Goal: Task Accomplishment & Management: Use online tool/utility

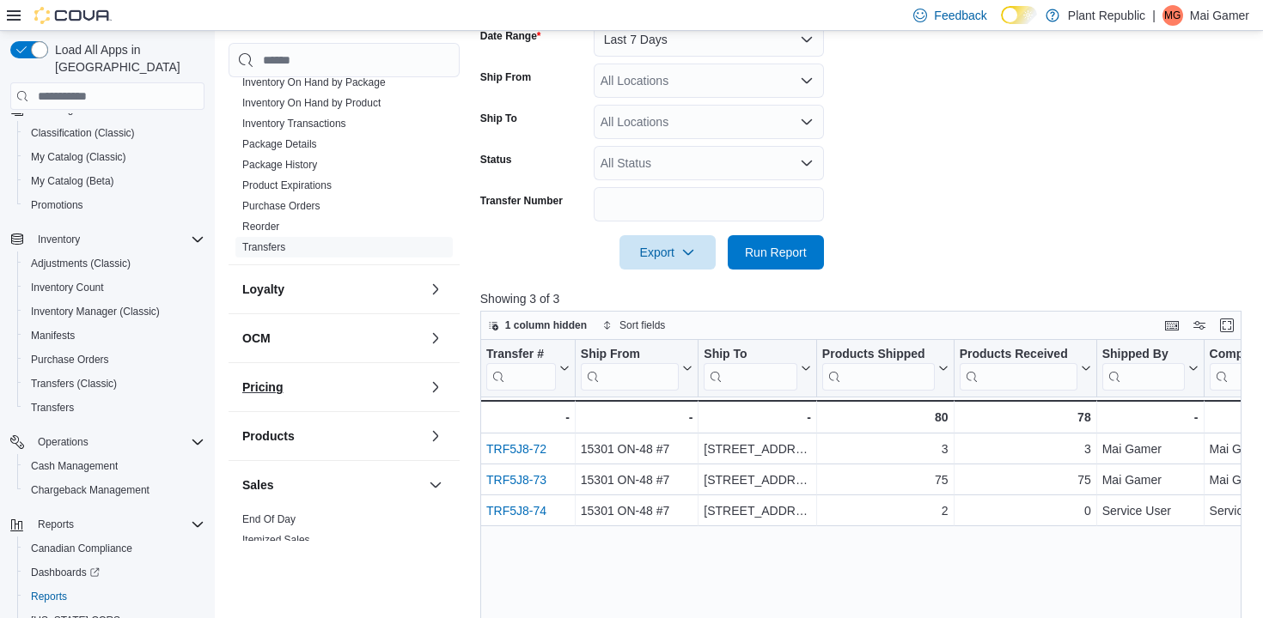
scroll to position [740, 0]
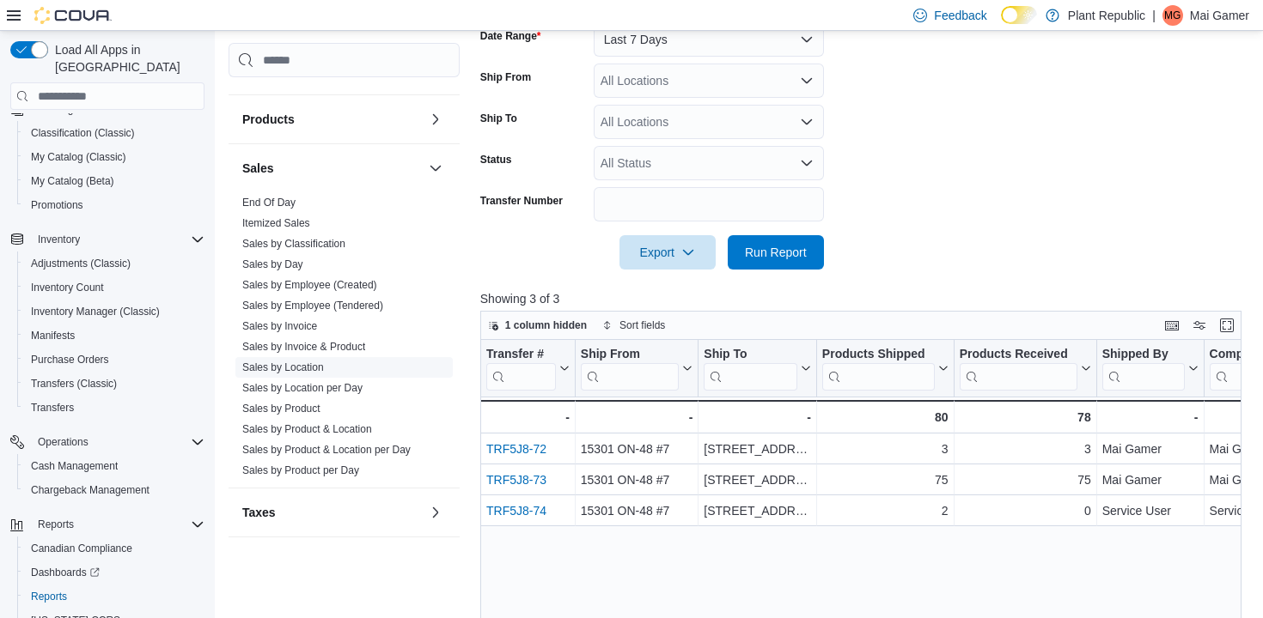
click at [304, 362] on link "Sales by Location" at bounding box center [283, 368] width 82 height 12
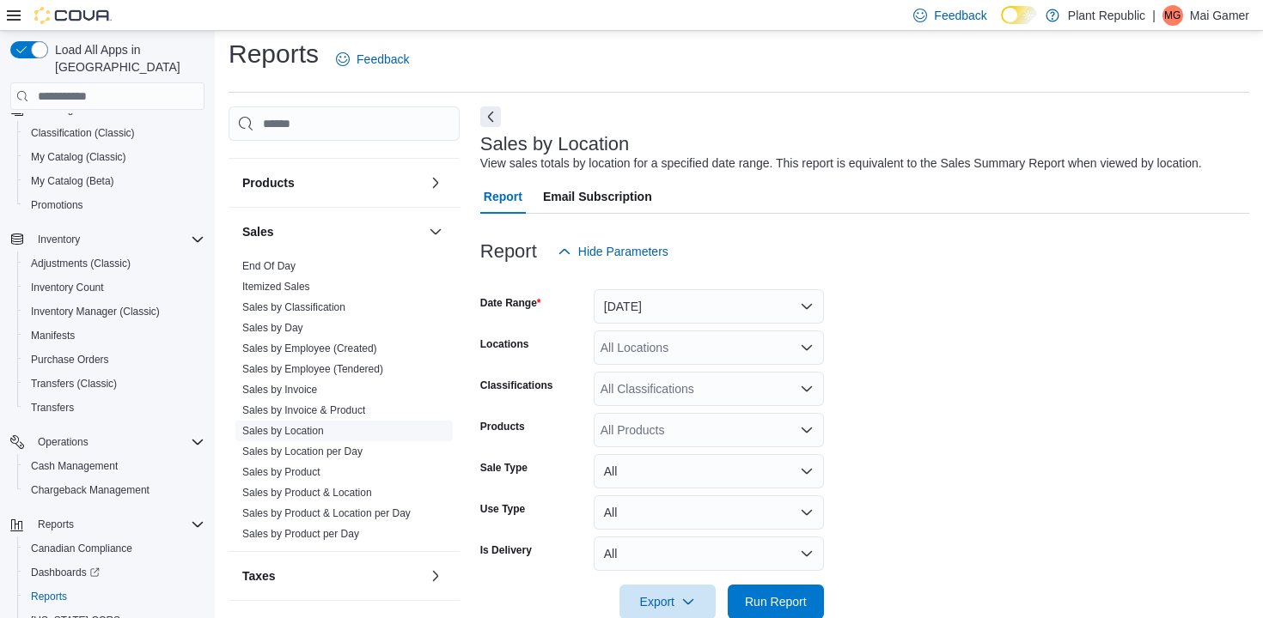
scroll to position [40, 0]
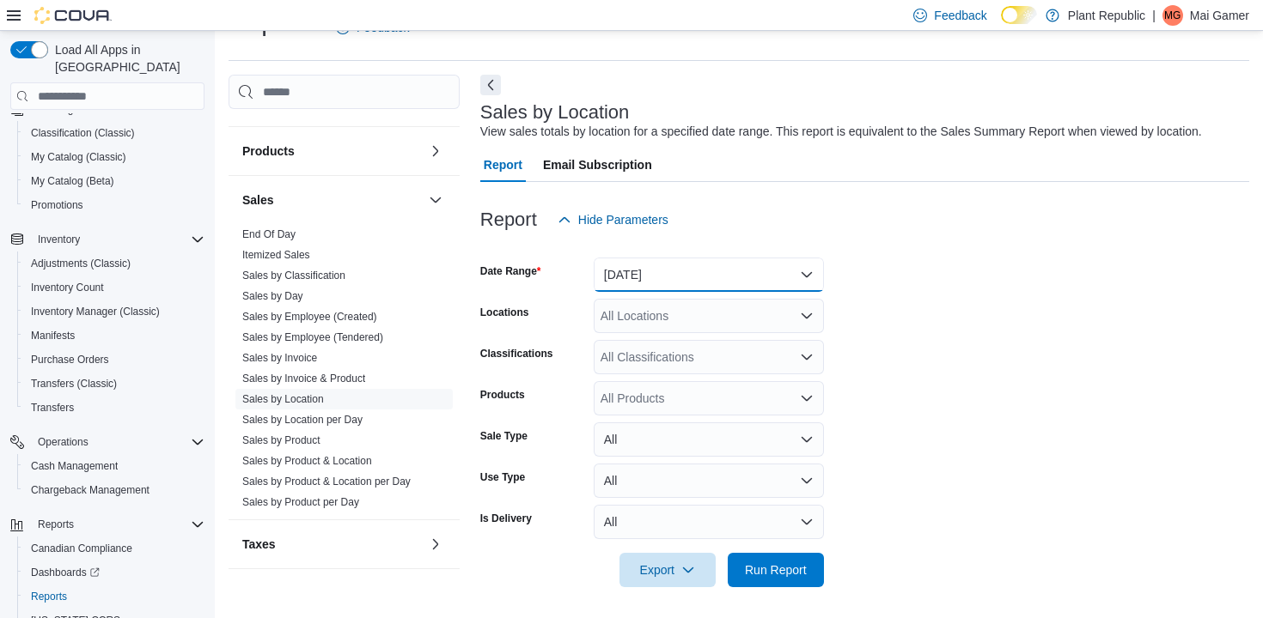
click at [721, 266] on button "[DATE]" at bounding box center [708, 275] width 230 height 34
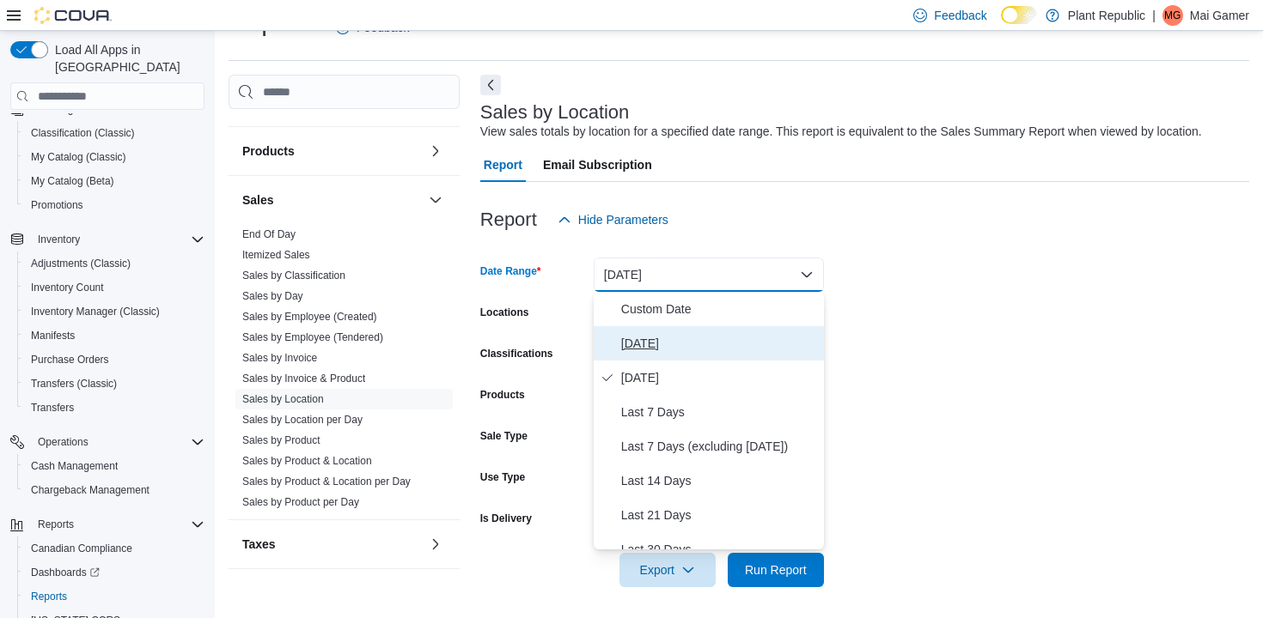
click at [714, 345] on span "[DATE]" at bounding box center [719, 343] width 196 height 21
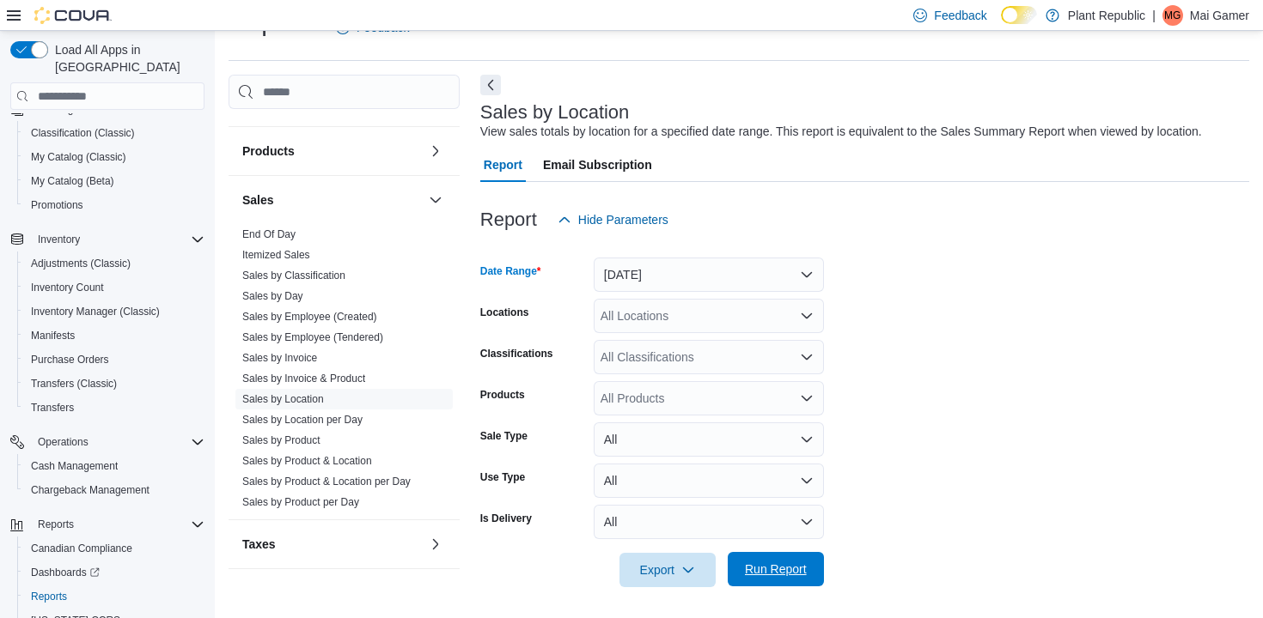
click at [788, 562] on span "Run Report" at bounding box center [776, 569] width 62 height 17
click at [790, 568] on span "Run Report" at bounding box center [776, 569] width 62 height 17
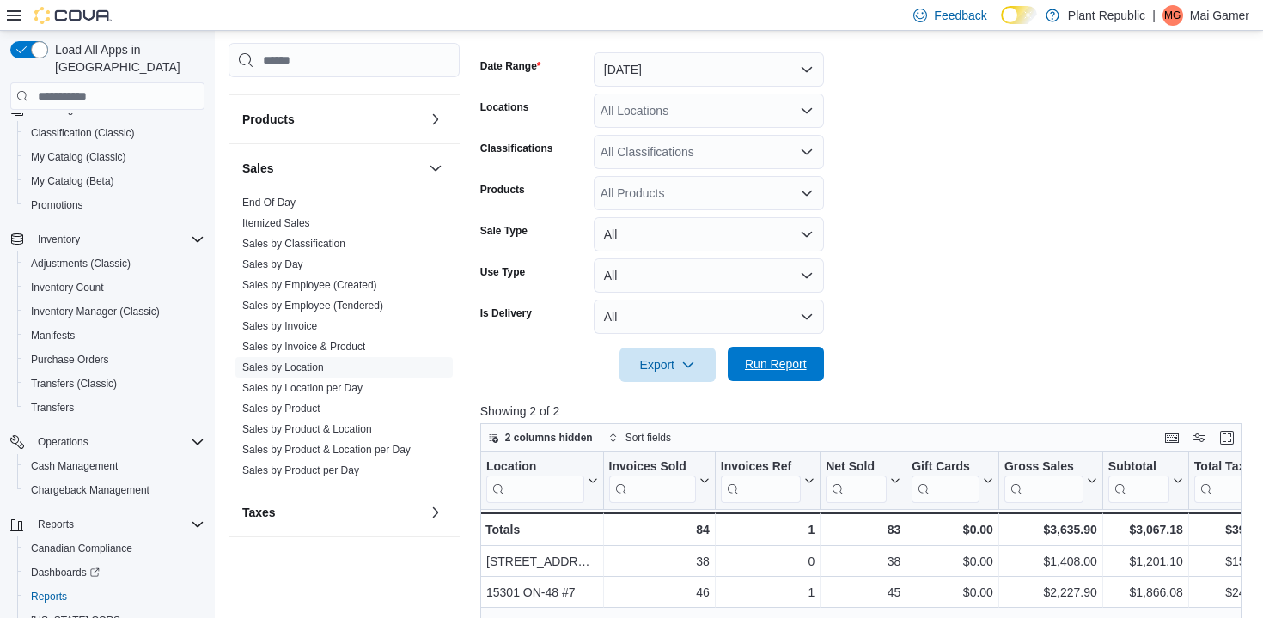
scroll to position [186, 0]
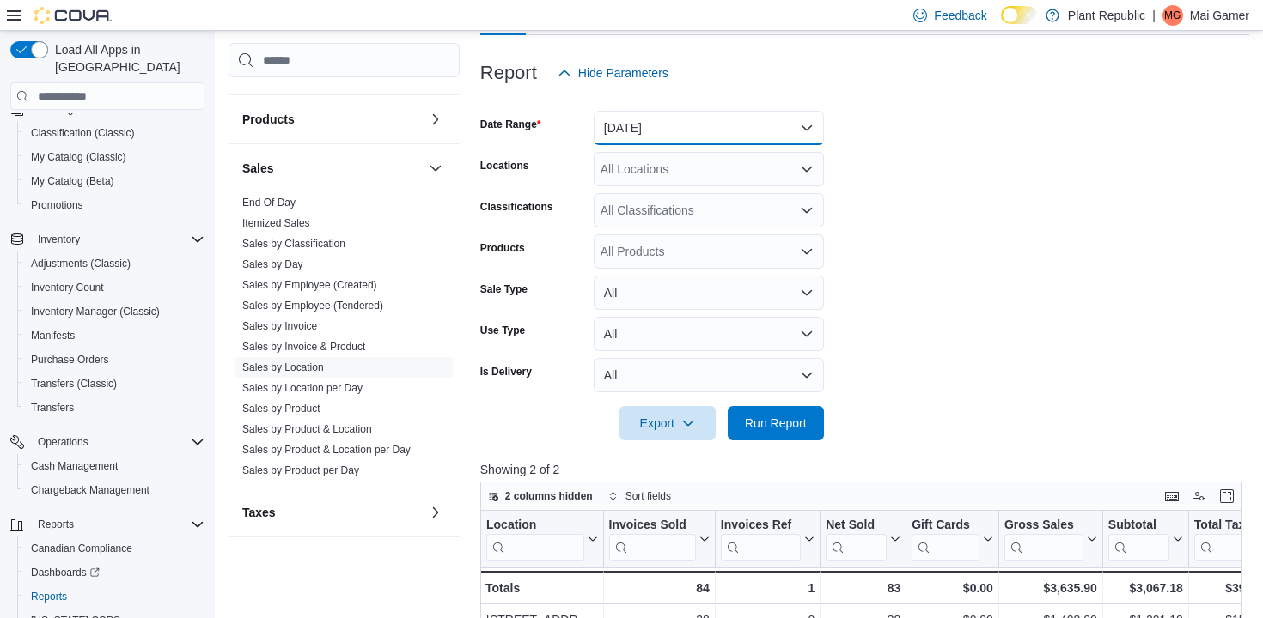
click at [766, 133] on button "[DATE]" at bounding box center [708, 128] width 230 height 34
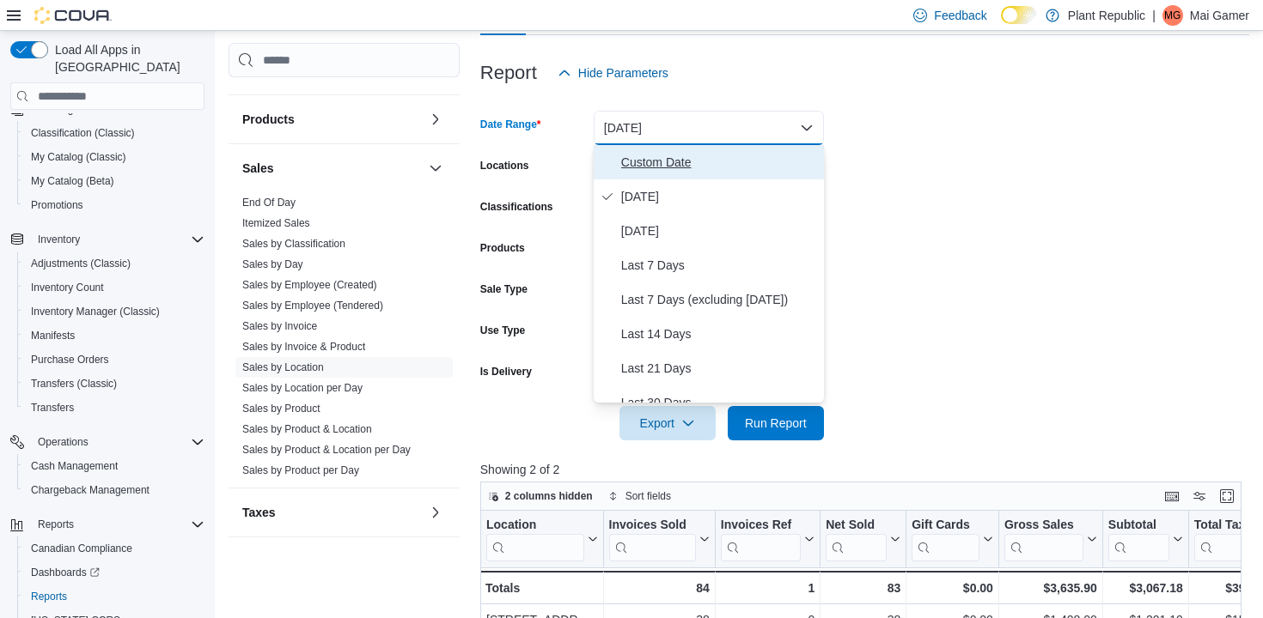
click at [760, 159] on span "Custom Date" at bounding box center [719, 162] width 196 height 21
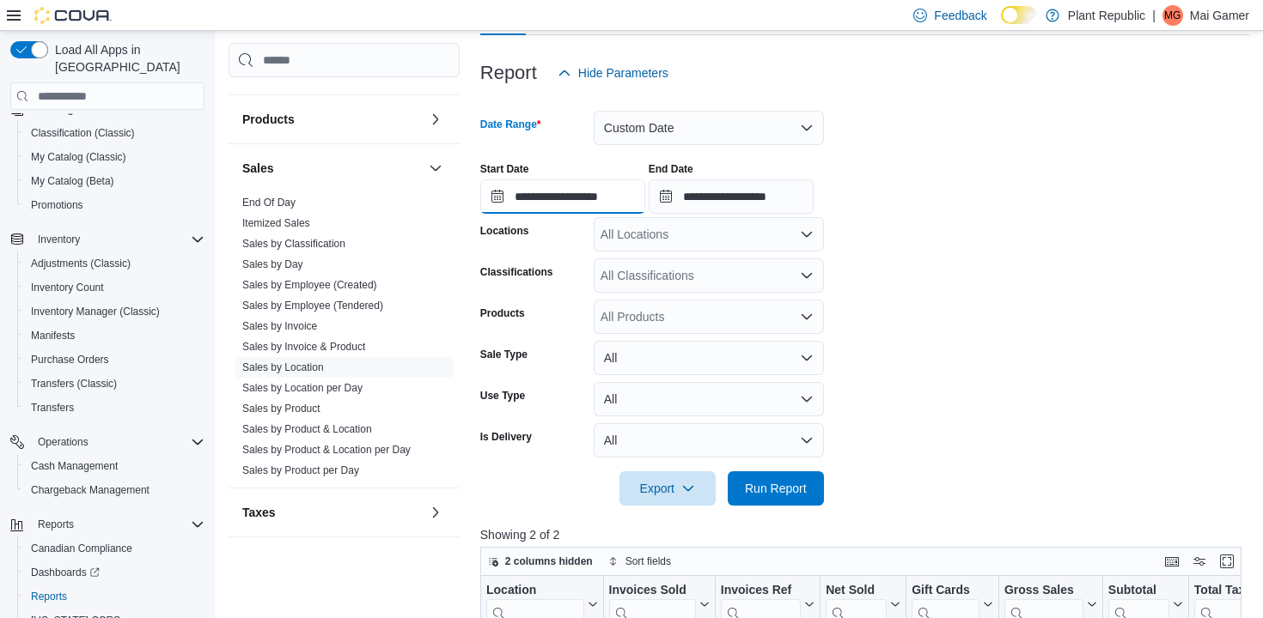
click at [630, 183] on input "**********" at bounding box center [562, 197] width 165 height 34
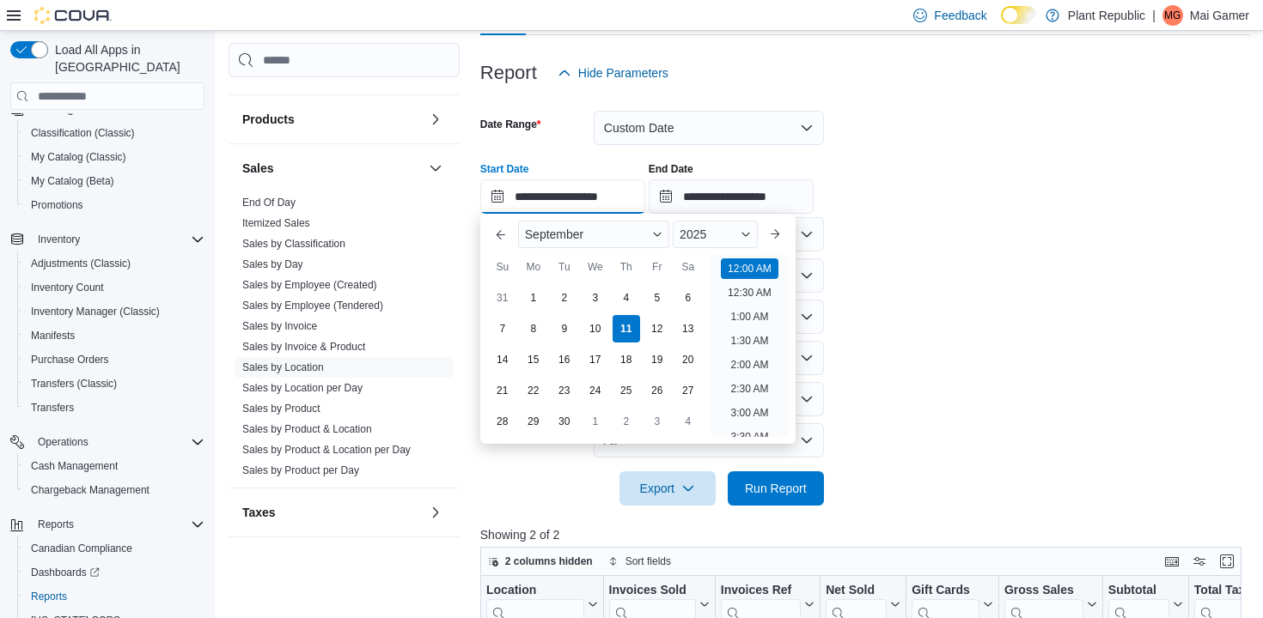
scroll to position [53, 0]
click at [600, 292] on div "3" at bounding box center [595, 298] width 30 height 30
type input "**********"
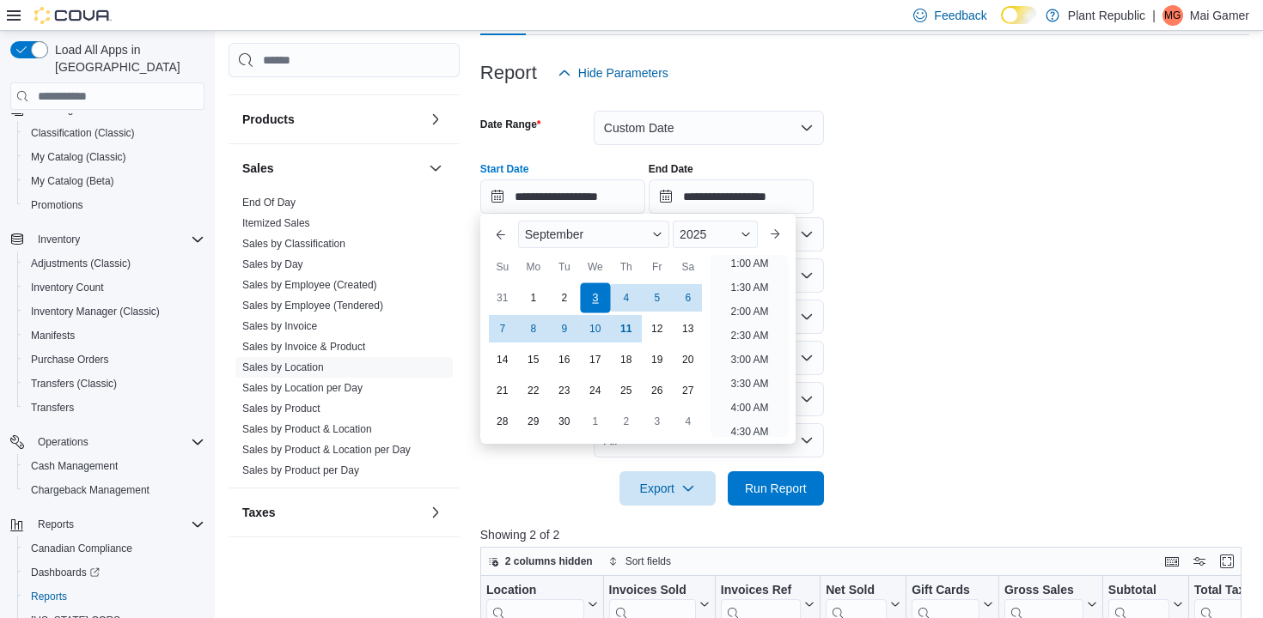
scroll to position [3, 0]
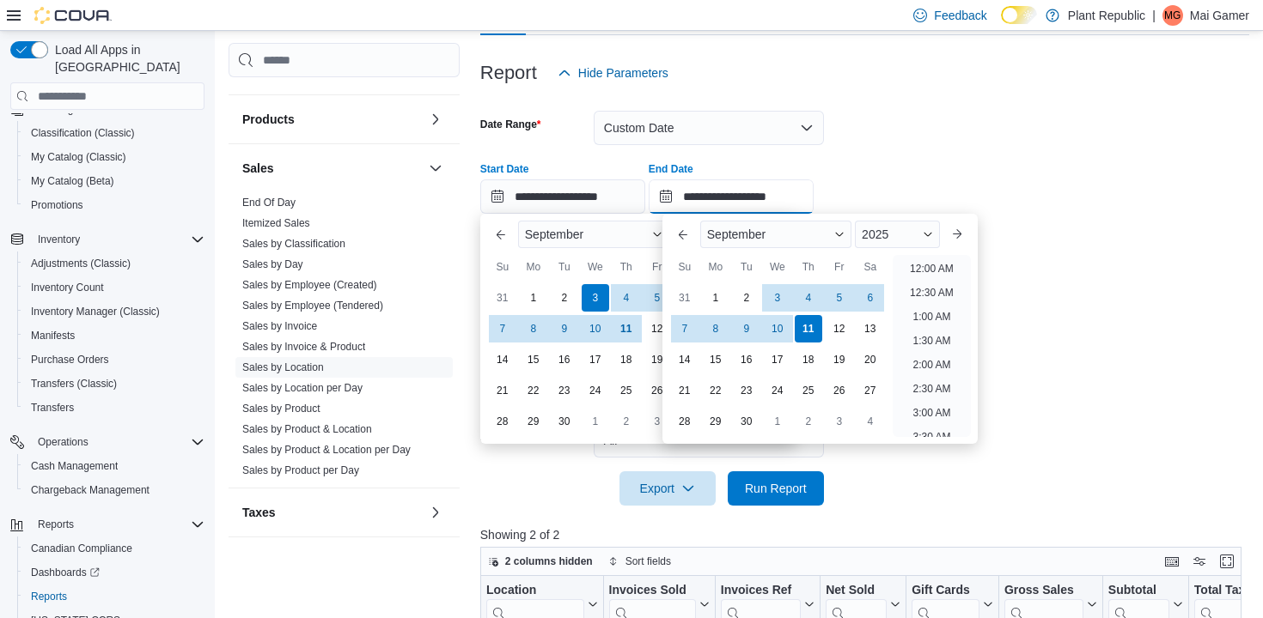
click at [703, 212] on input "**********" at bounding box center [730, 197] width 165 height 34
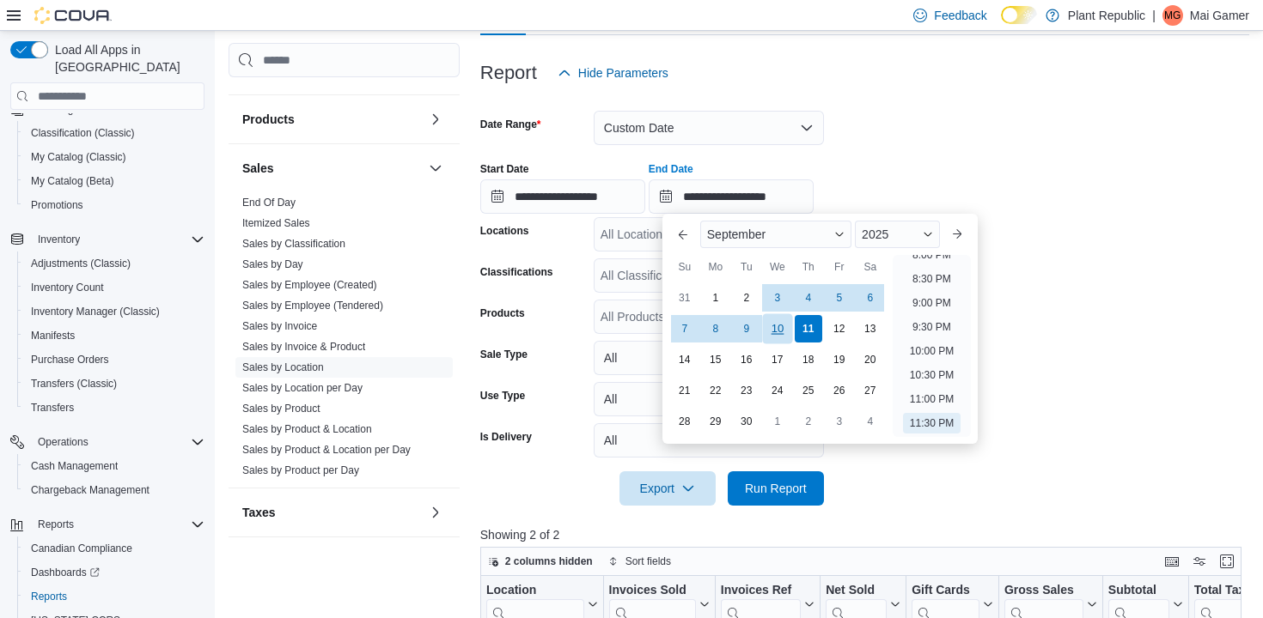
click at [781, 331] on div "10" at bounding box center [777, 328] width 30 height 30
type input "**********"
click at [636, 271] on div "All Classifications" at bounding box center [708, 276] width 230 height 34
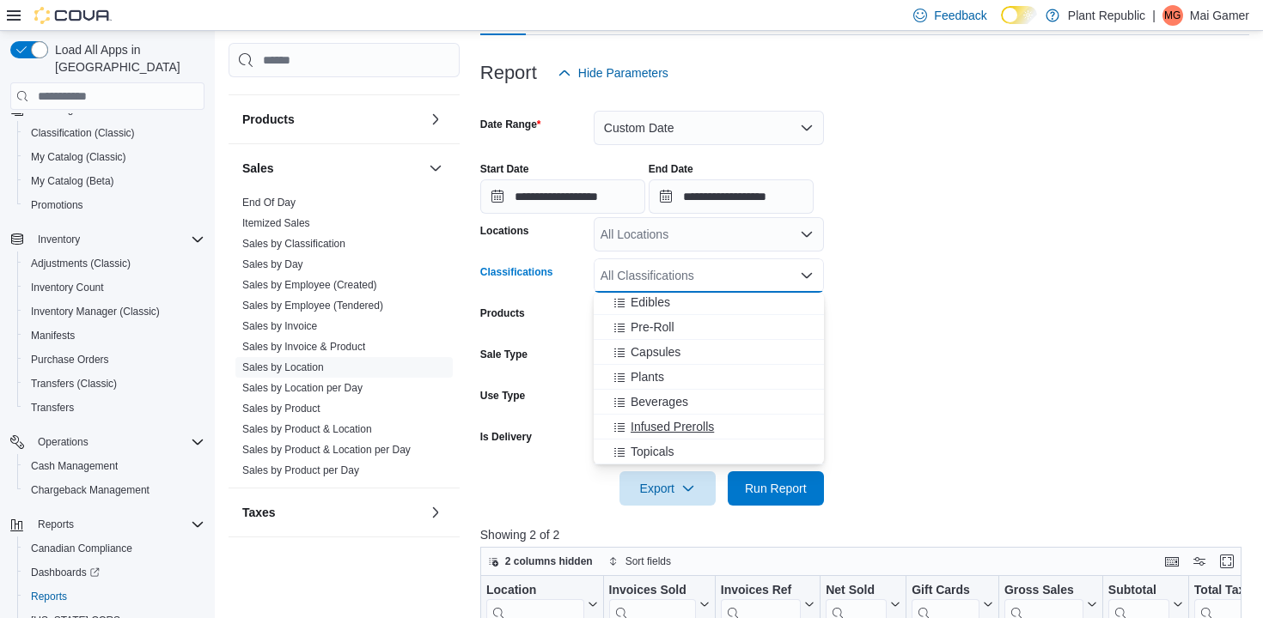
click at [654, 426] on span "Infused Prerolls" at bounding box center [671, 426] width 83 height 17
click at [654, 426] on span "Beverages" at bounding box center [659, 426] width 58 height 17
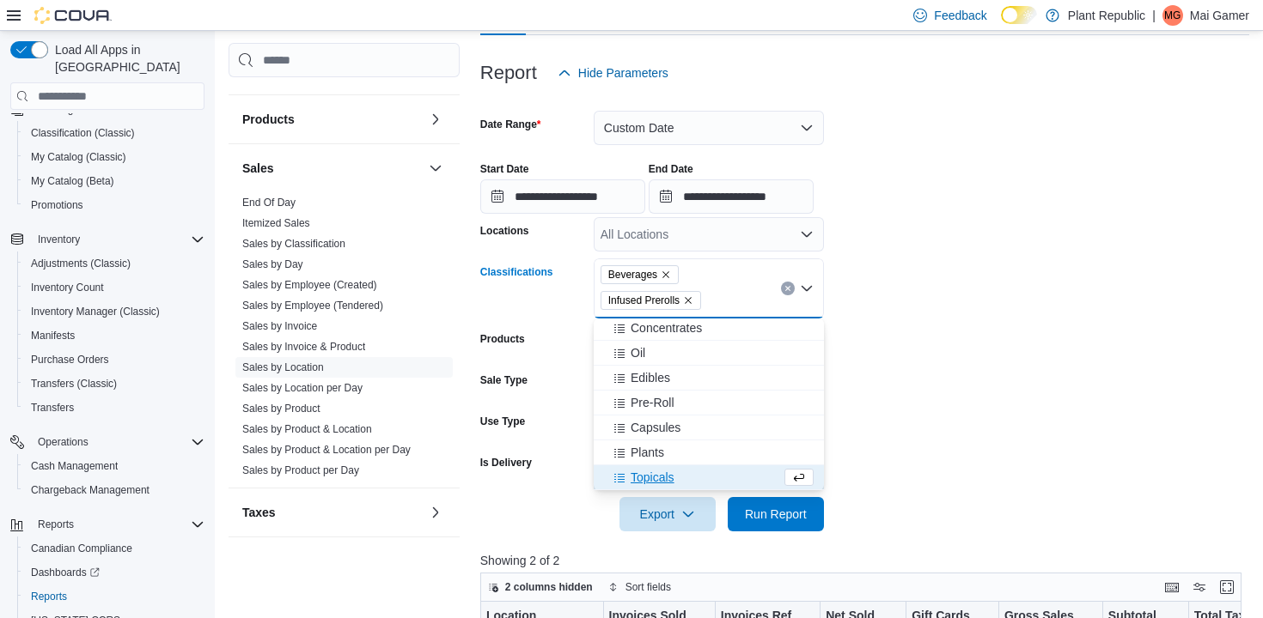
click at [654, 426] on span "Capsules" at bounding box center [655, 427] width 50 height 17
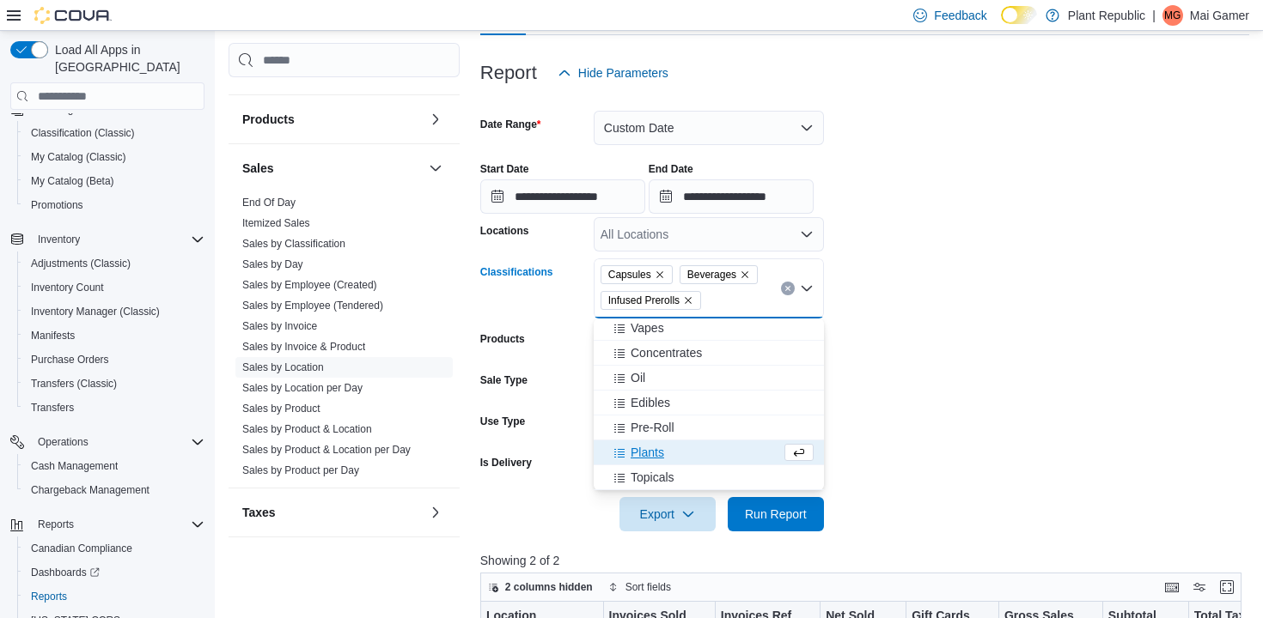
click at [654, 426] on span "Pre-Roll" at bounding box center [652, 427] width 44 height 17
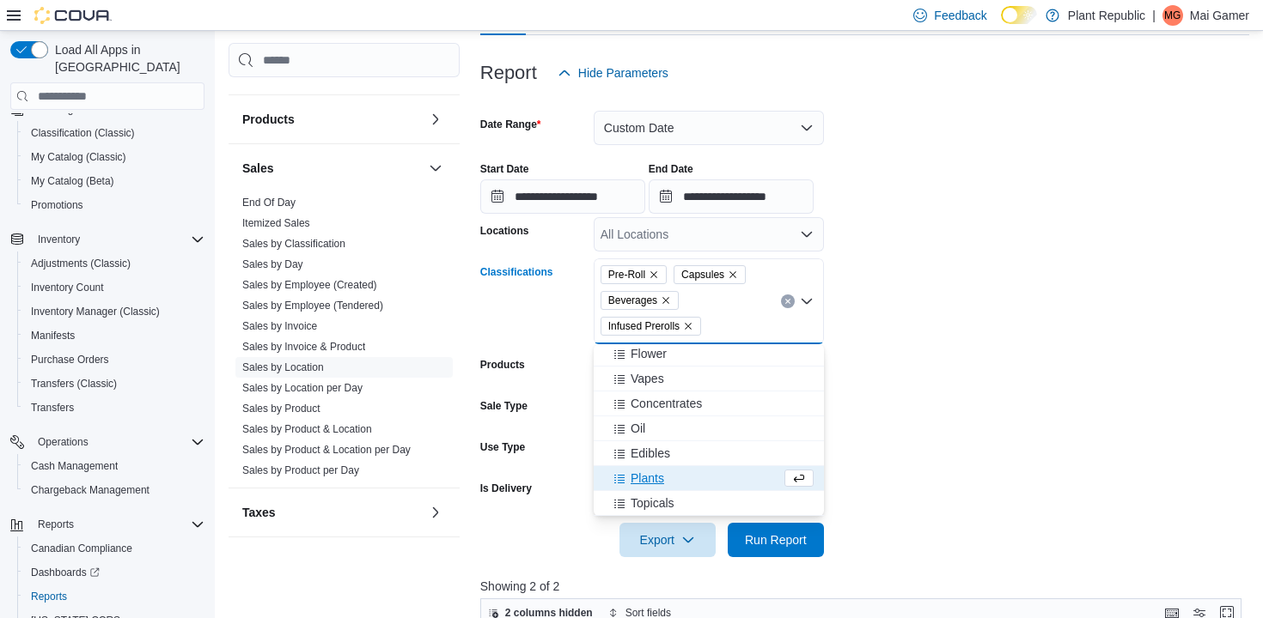
click at [654, 426] on div "Oil" at bounding box center [709, 428] width 210 height 17
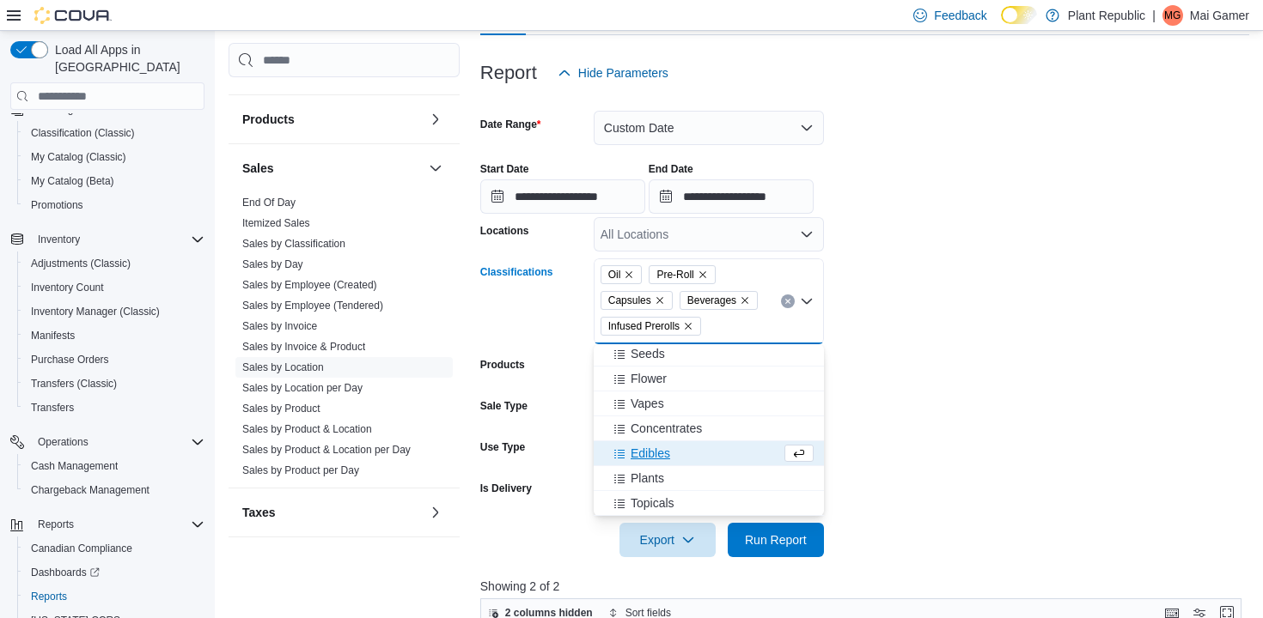
click at [654, 426] on span "Concentrates" at bounding box center [665, 428] width 71 height 17
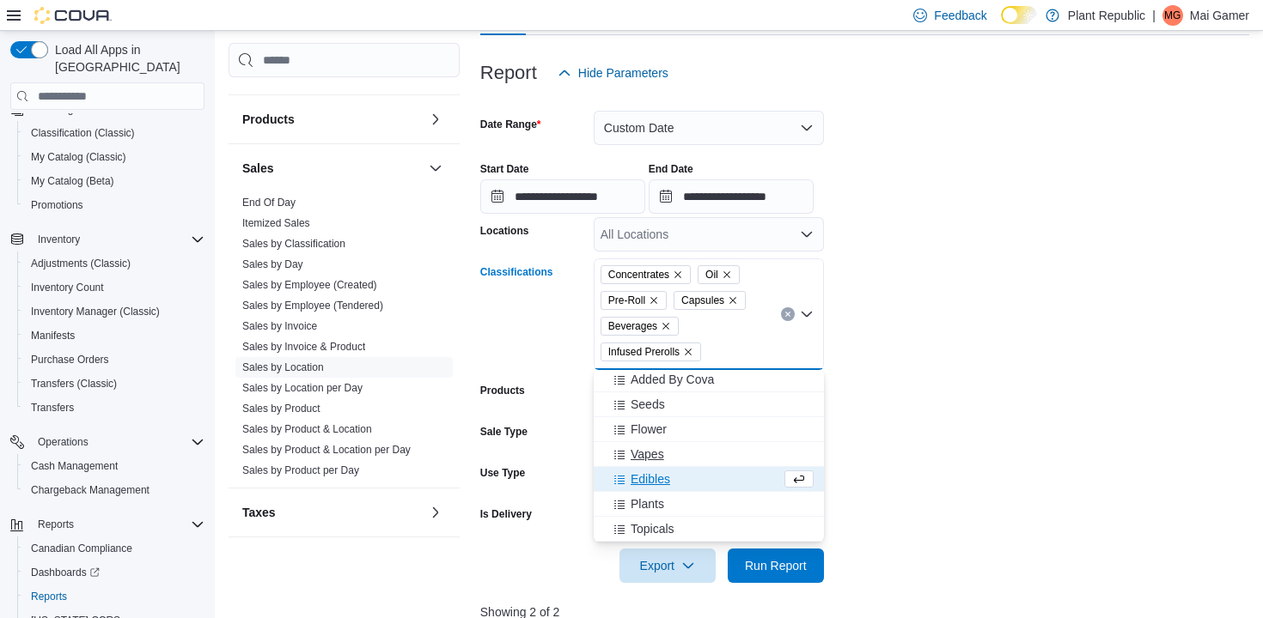
click at [666, 464] on button "Vapes" at bounding box center [708, 454] width 230 height 25
click at [664, 520] on button "Topicals" at bounding box center [708, 529] width 230 height 25
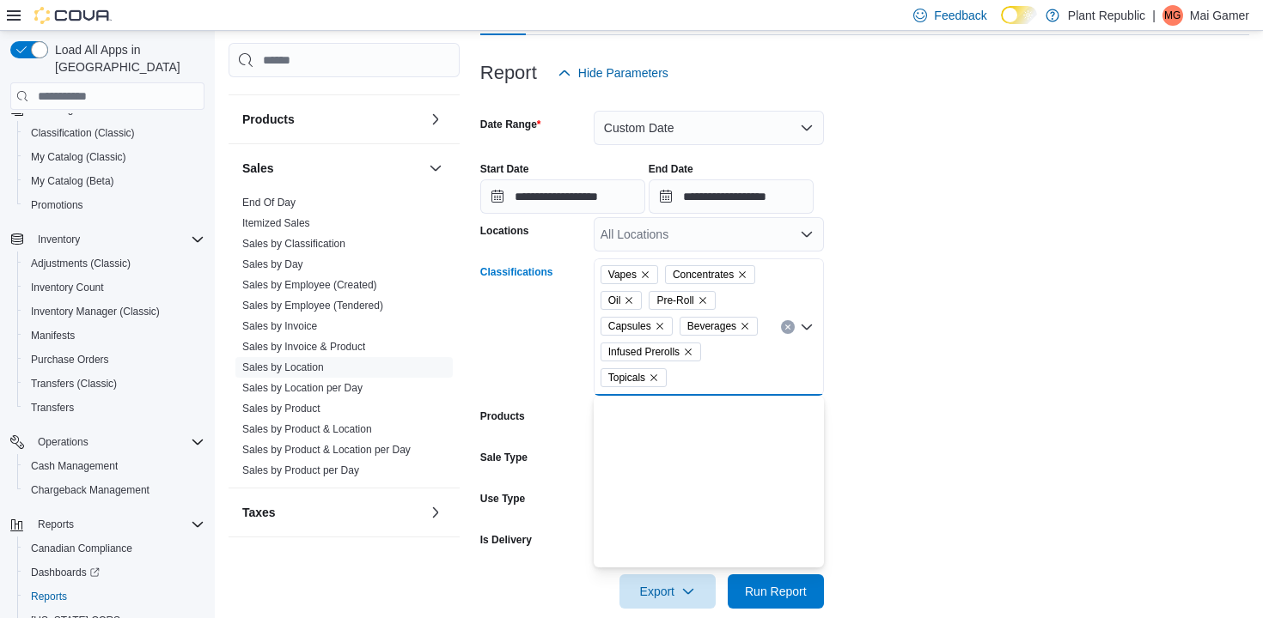
scroll to position [0, 0]
click at [666, 552] on div "Plants" at bounding box center [709, 554] width 210 height 17
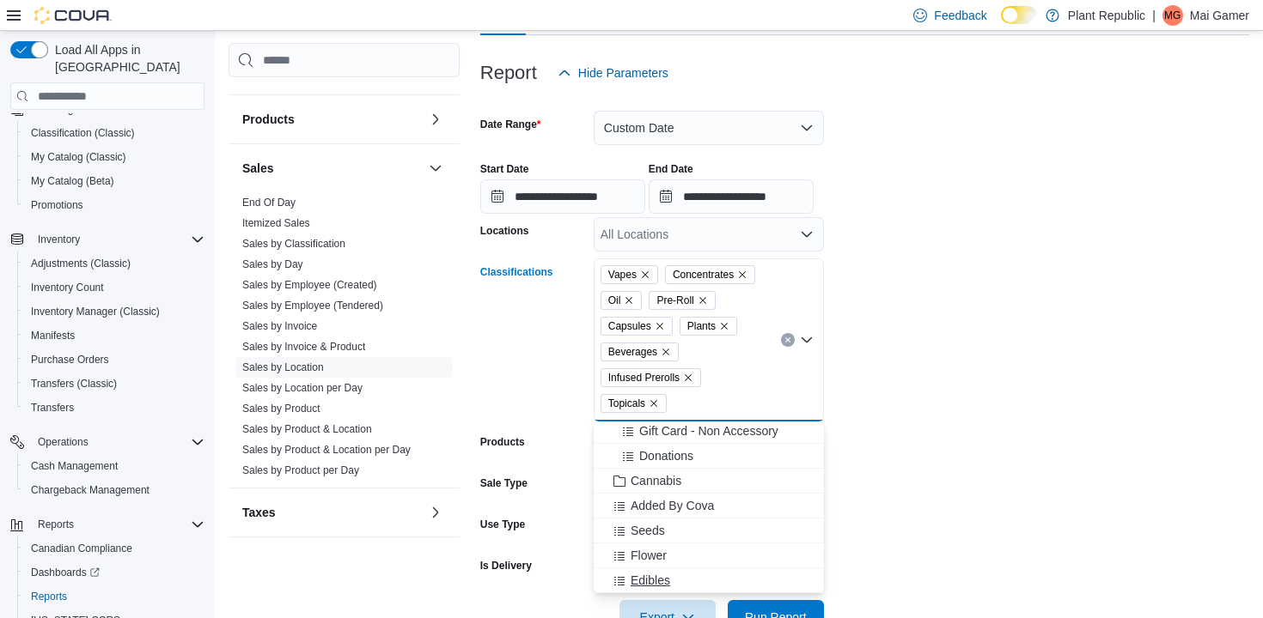
click at [667, 572] on span "Edibles" at bounding box center [650, 580] width 40 height 17
click at [670, 584] on div "Flower" at bounding box center [709, 580] width 210 height 17
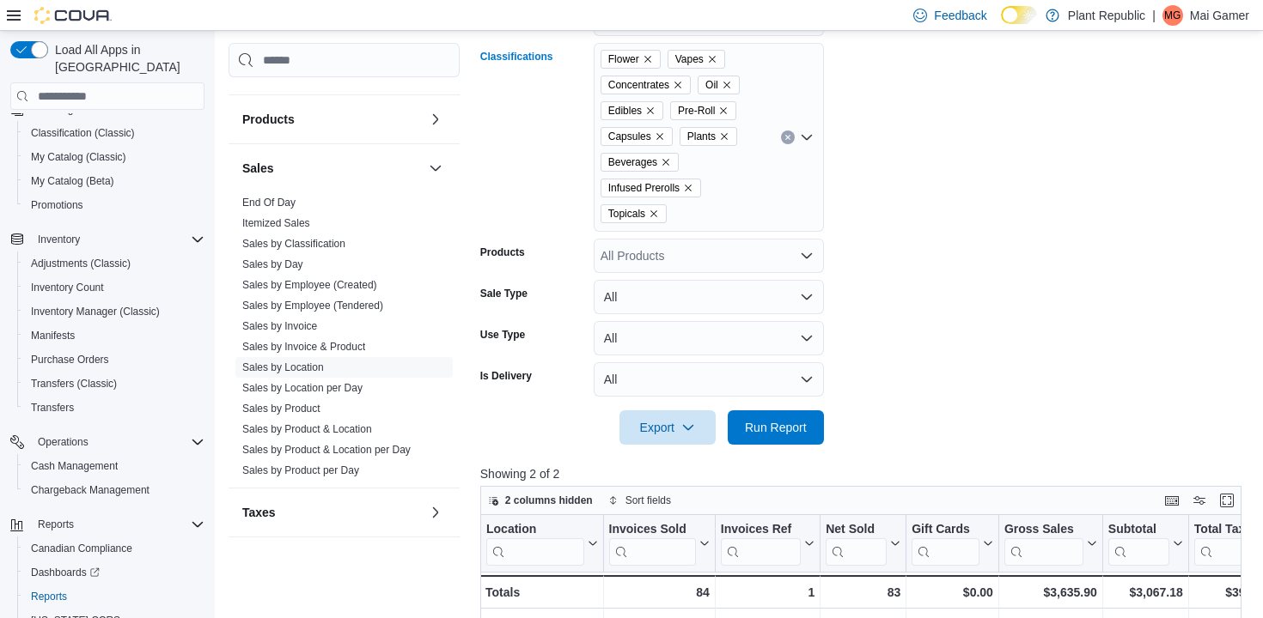
scroll to position [403, 0]
click at [755, 230] on div "Flower Vapes Concentrates Oil Edibles Pre-Roll Capsules Plants Beverages Infuse…" at bounding box center [708, 136] width 230 height 189
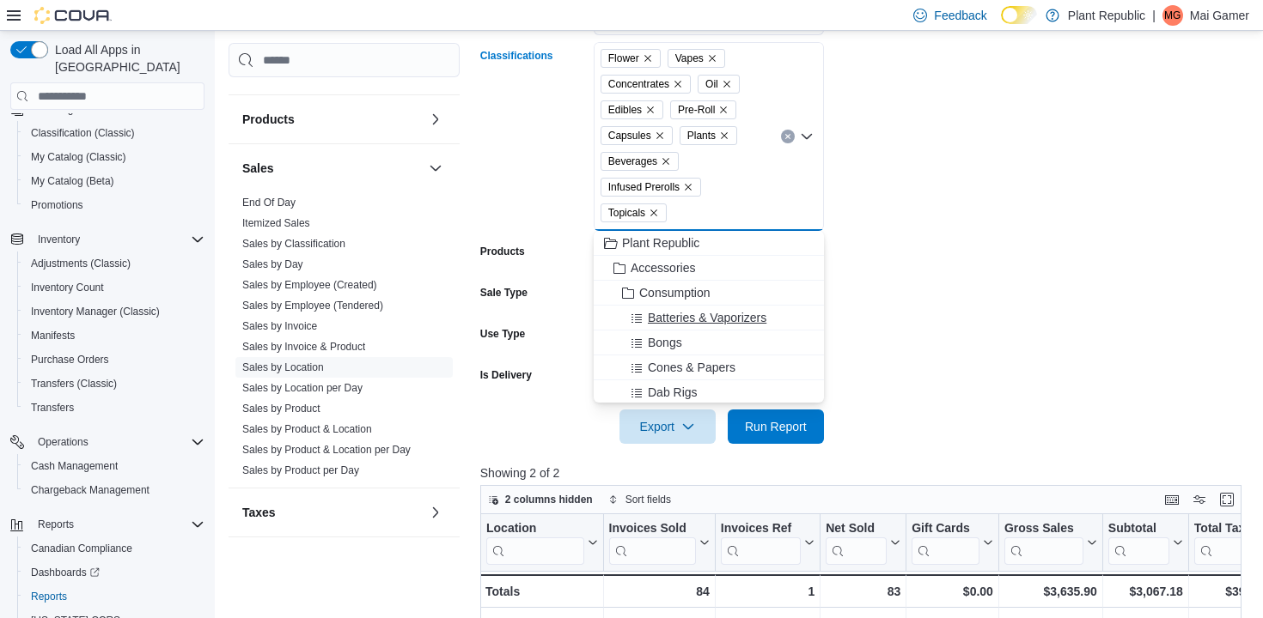
scroll to position [700, 0]
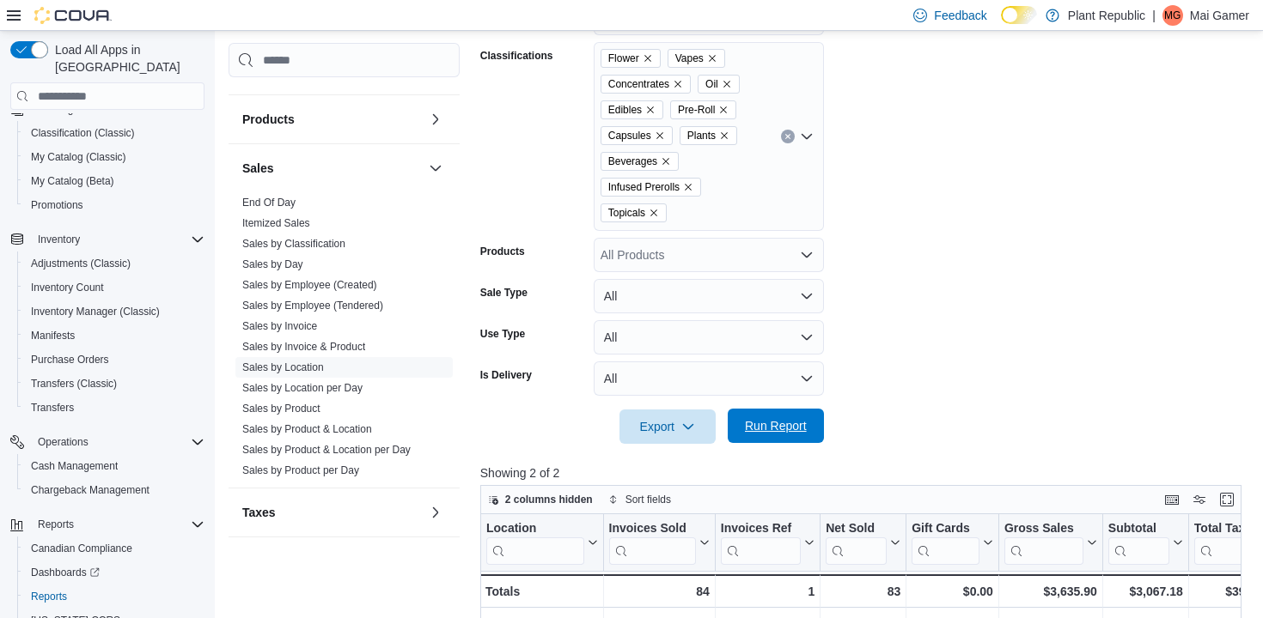
click at [792, 437] on span "Run Report" at bounding box center [776, 426] width 76 height 34
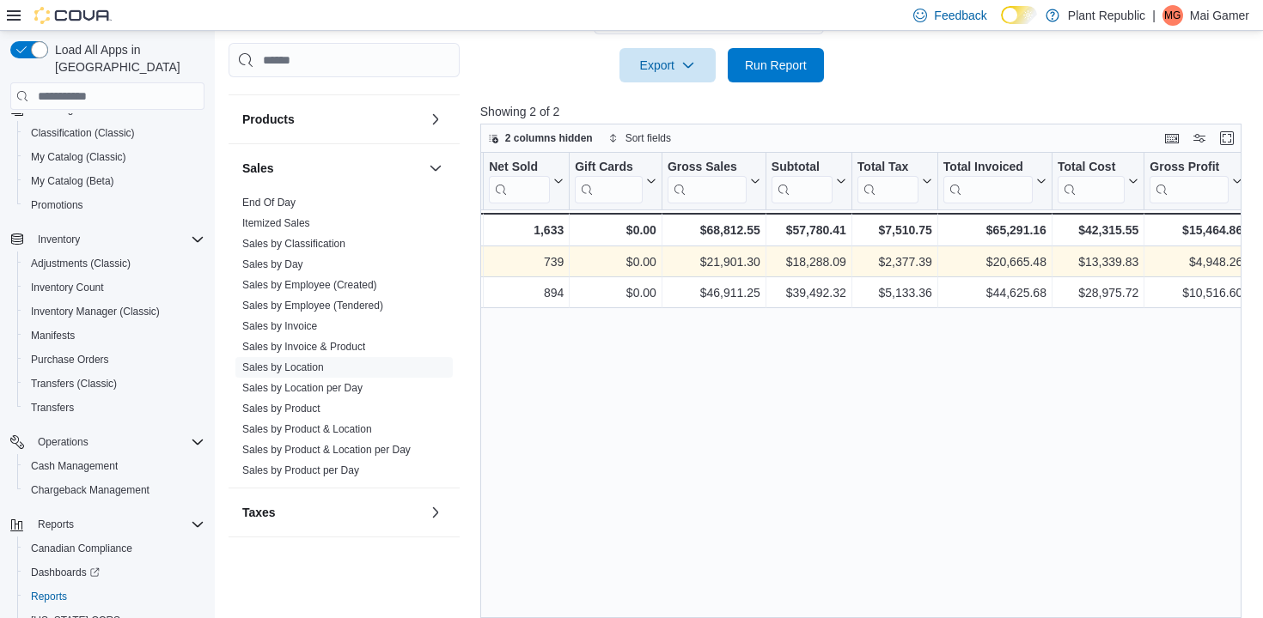
scroll to position [0, 338]
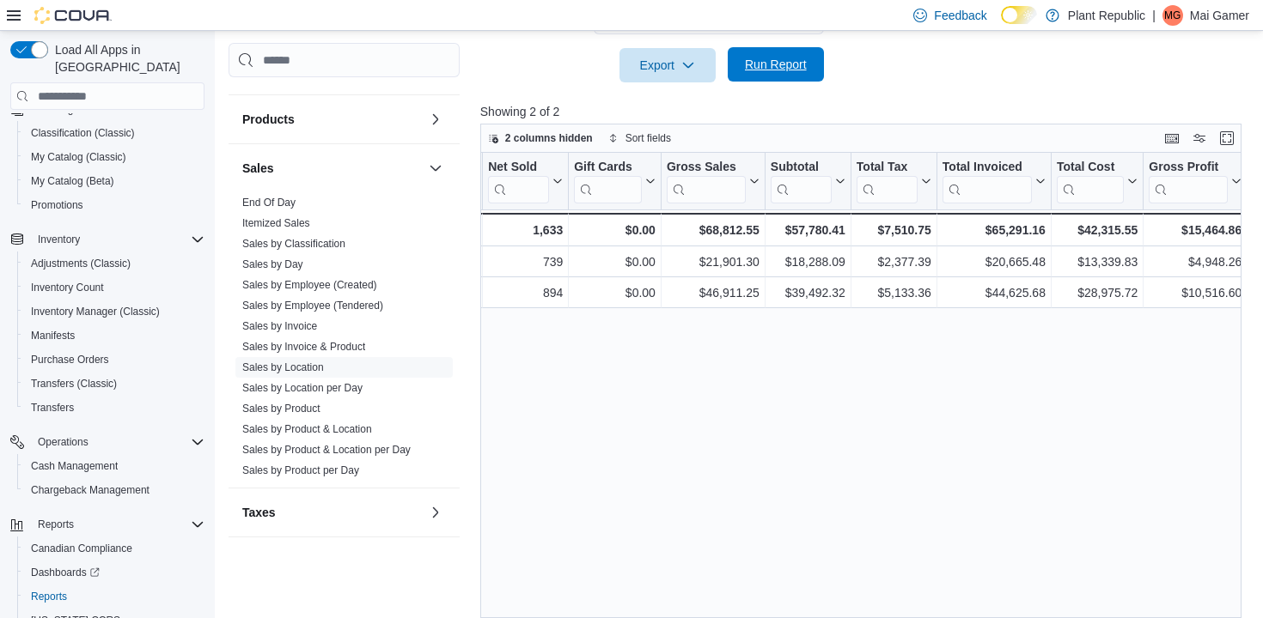
click at [799, 64] on span "Run Report" at bounding box center [776, 64] width 62 height 17
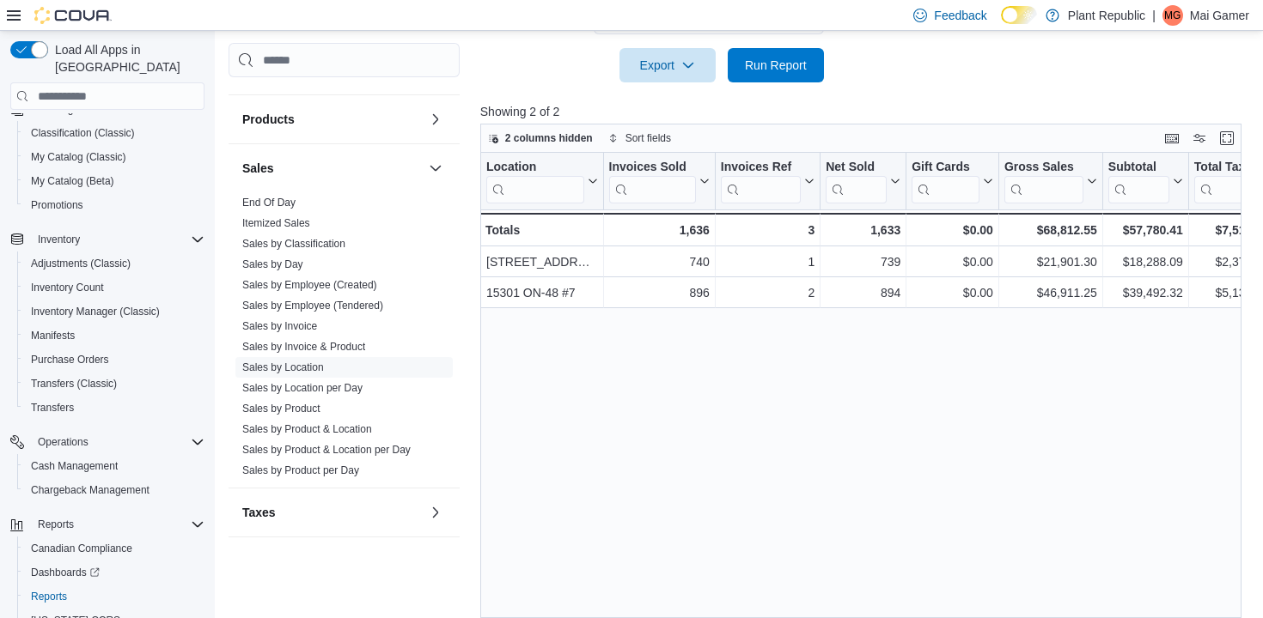
click at [762, 86] on div at bounding box center [864, 92] width 769 height 21
click at [770, 58] on span "Run Report" at bounding box center [776, 64] width 62 height 17
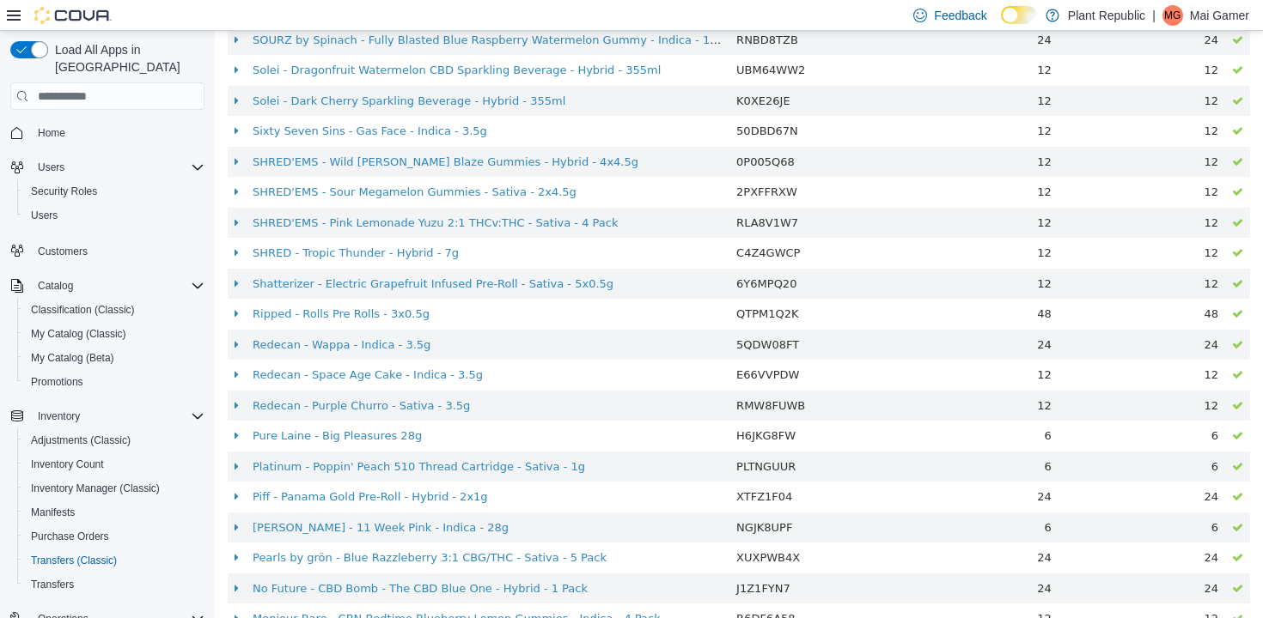
scroll to position [1032, 0]
